Goal: Task Accomplishment & Management: Manage account settings

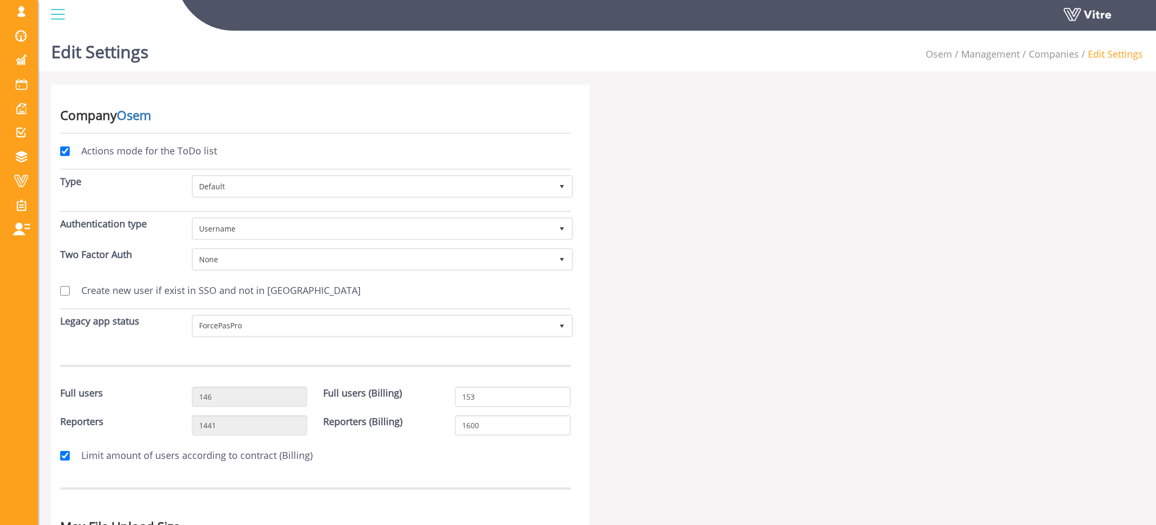
scroll to position [3252, 0]
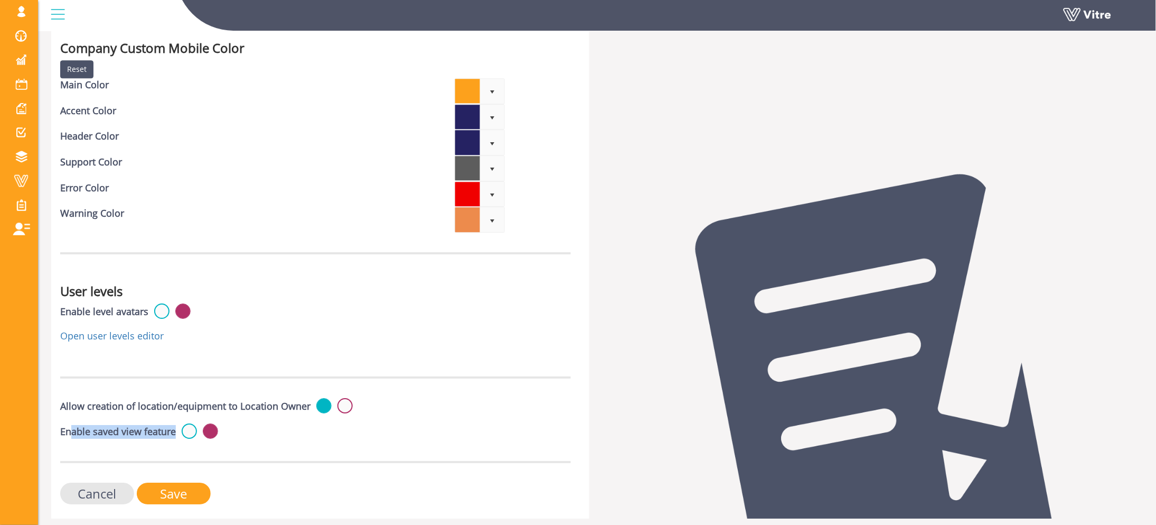
drag, startPoint x: 85, startPoint y: 400, endPoint x: 235, endPoint y: 400, distance: 150.6
click at [235, 423] on div "Enable saved view feature" at bounding box center [315, 432] width 511 height 18
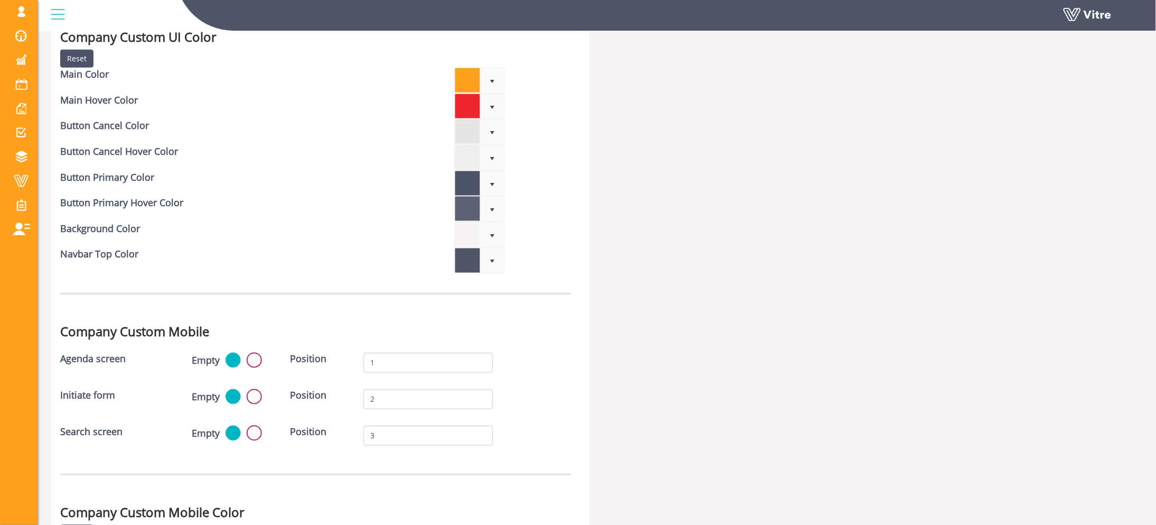
scroll to position [0, 0]
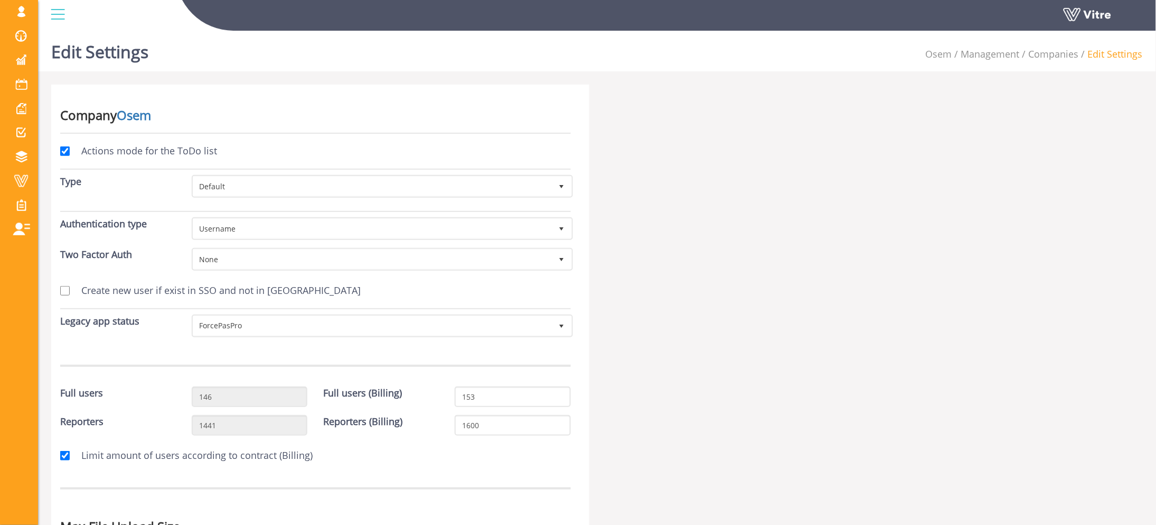
drag, startPoint x: 562, startPoint y: 214, endPoint x: 461, endPoint y: -16, distance: 251.5
drag, startPoint x: 922, startPoint y: 55, endPoint x: 955, endPoint y: 53, distance: 33.3
click at [955, 53] on div "Edit Settings Osem Management Companies Edit Settings" at bounding box center [597, 48] width 1118 height 45
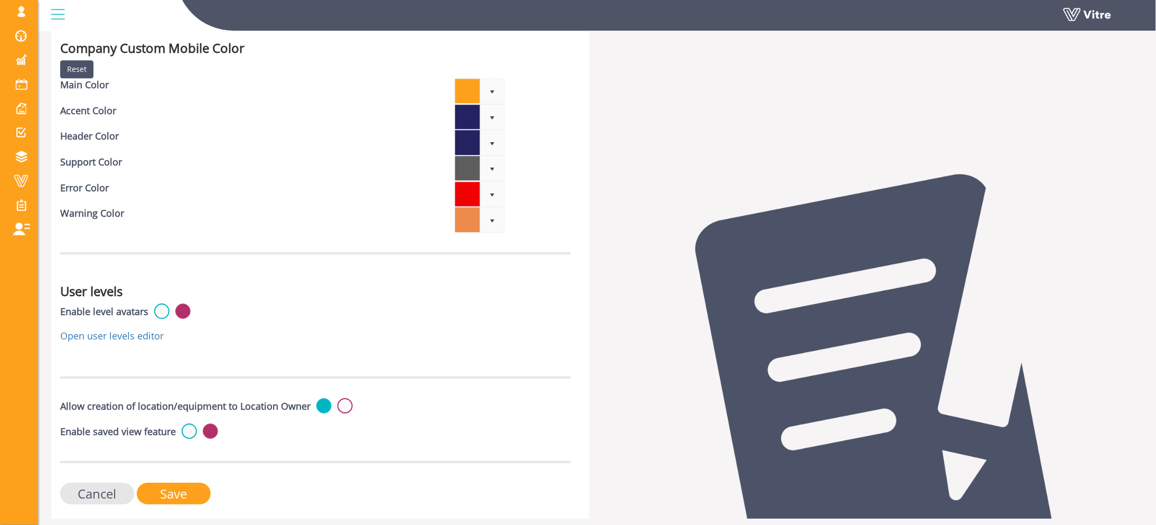
scroll to position [3252, 0]
click at [185, 423] on div "Enable saved view feature Active" at bounding box center [315, 432] width 511 height 18
click at [186, 423] on label at bounding box center [189, 430] width 15 height 15
click at [0, 0] on input "radio" at bounding box center [0, 0] width 0 height 0
click at [179, 482] on input "Save" at bounding box center [174, 493] width 74 height 22
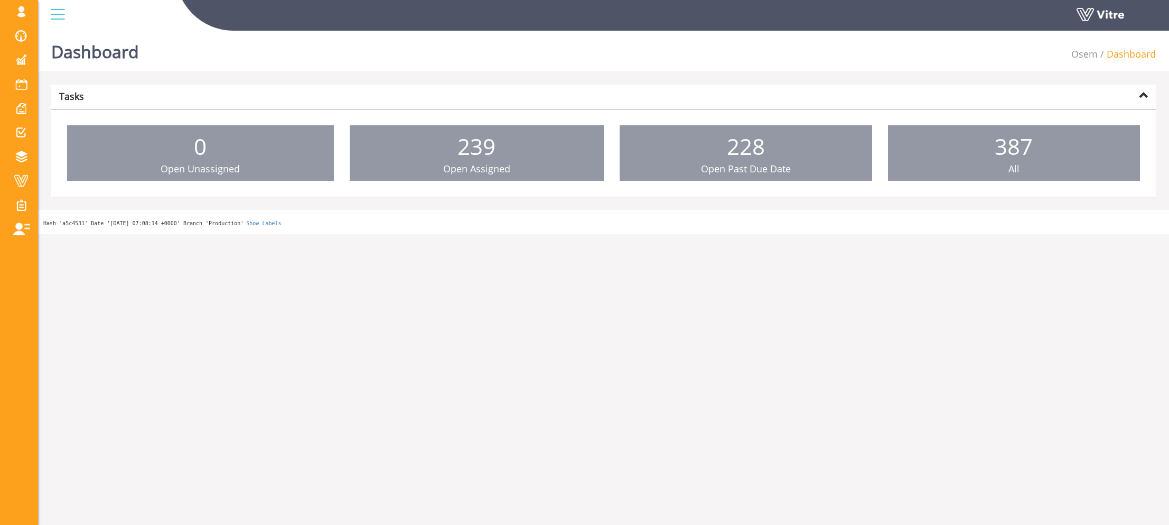
click at [517, 91] on div at bounding box center [603, 97] width 1089 height 14
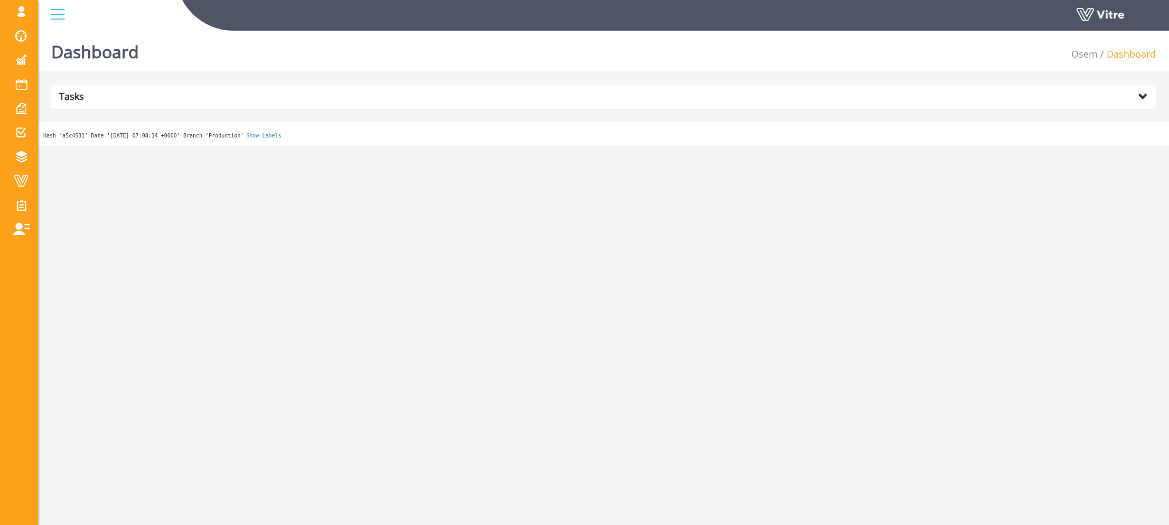
click at [517, 91] on div at bounding box center [603, 97] width 1089 height 14
